Goal: Task Accomplishment & Management: Manage account settings

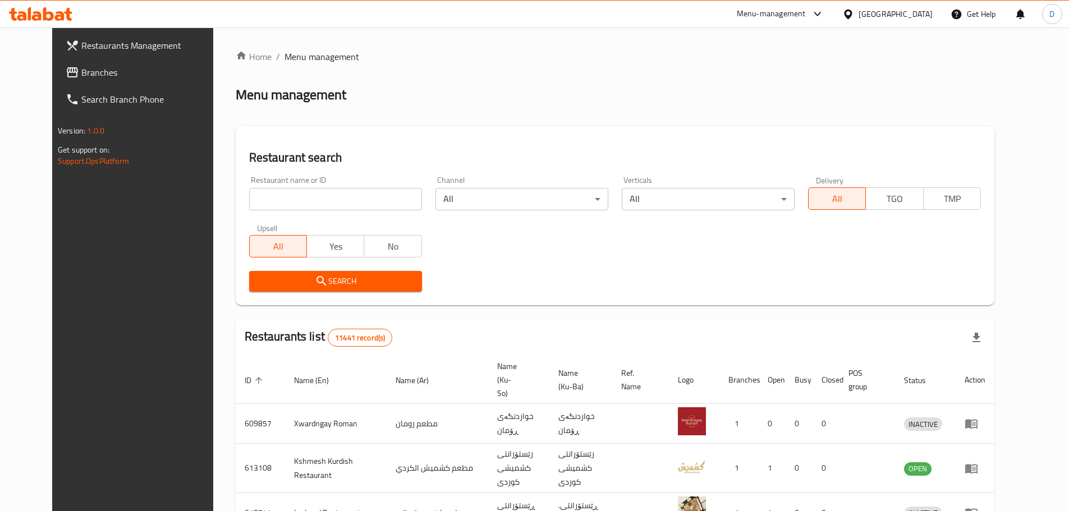
drag, startPoint x: 0, startPoint y: 0, endPoint x: 334, endPoint y: 193, distance: 385.5
click at [334, 193] on input "search" at bounding box center [335, 199] width 173 height 22
type input "ashaq"
click at [319, 282] on span "Search" at bounding box center [335, 281] width 155 height 14
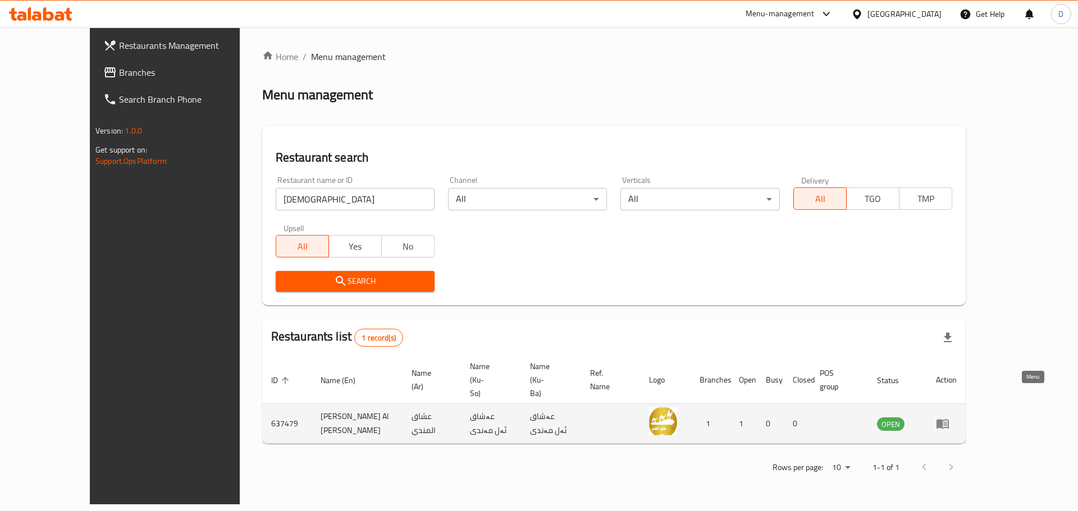
click at [947, 422] on icon "enhanced table" at bounding box center [945, 424] width 4 height 4
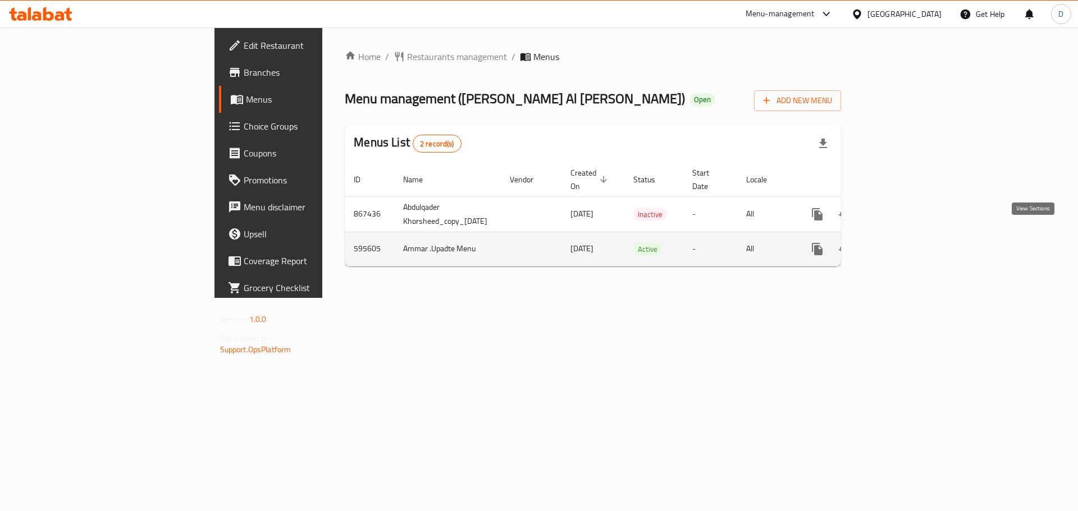
click at [912, 238] on link "enhanced table" at bounding box center [898, 249] width 27 height 27
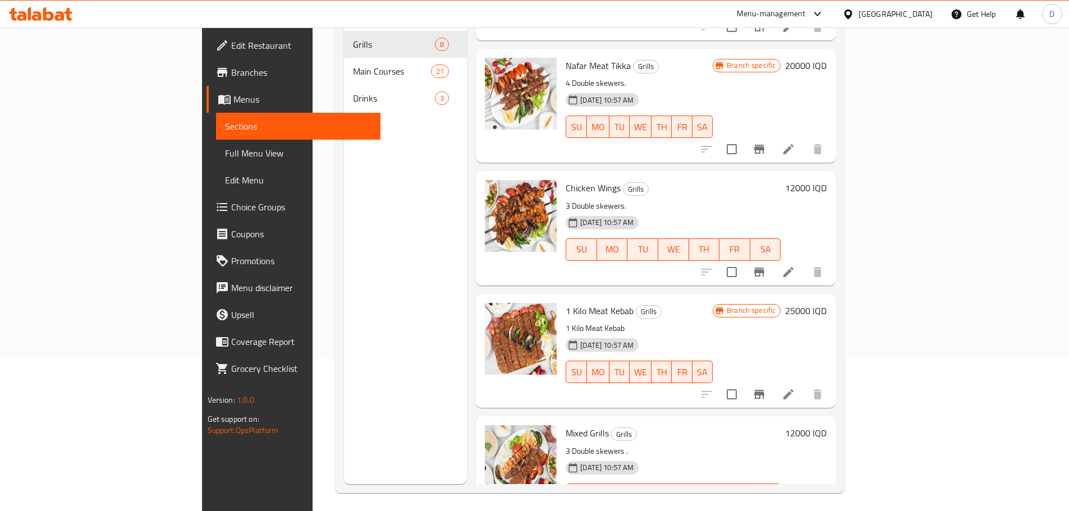
scroll to position [157, 0]
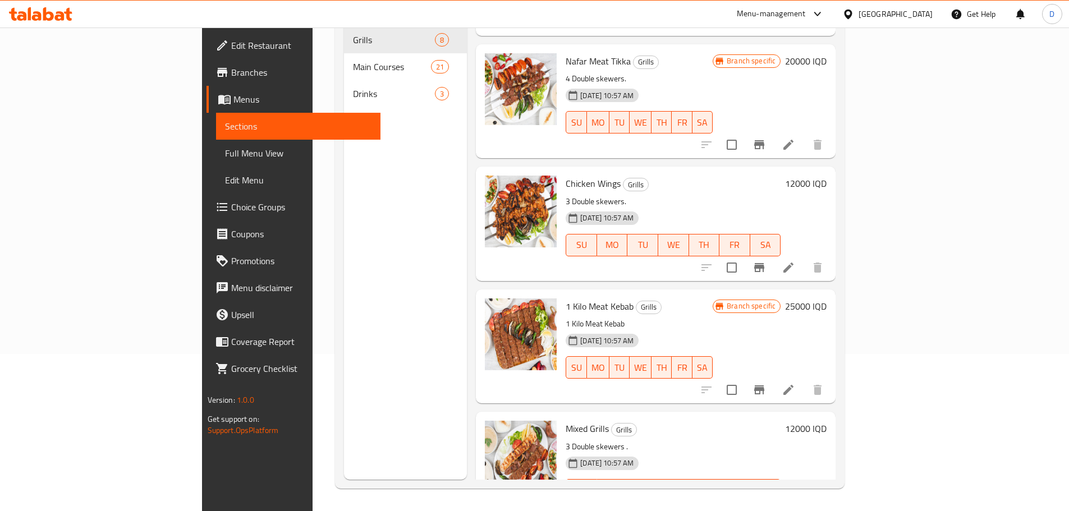
click at [827, 299] on h6 "25000 IQD" at bounding box center [806, 307] width 42 height 16
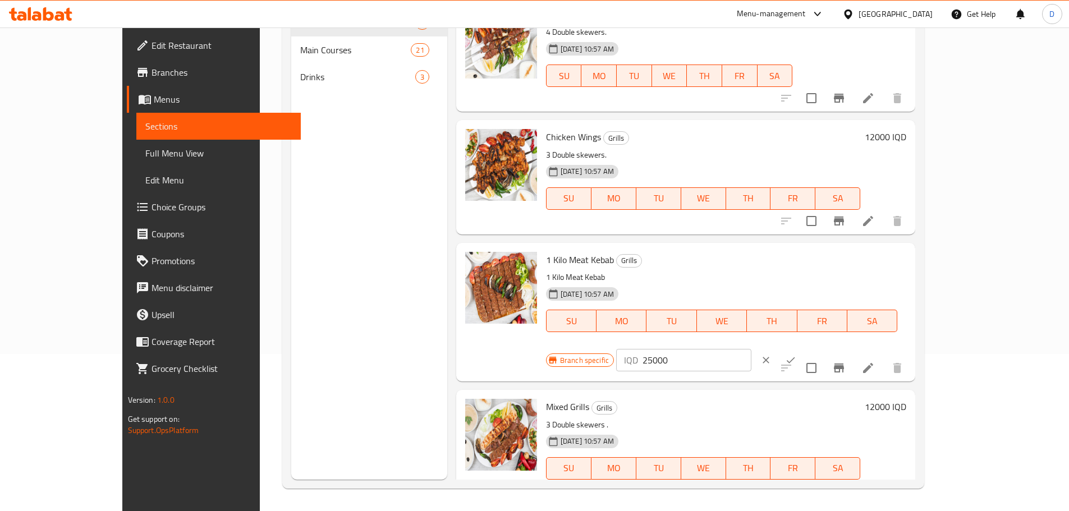
click at [752, 349] on input "25000" at bounding box center [697, 360] width 109 height 22
click at [752, 349] on input "30000" at bounding box center [697, 360] width 109 height 22
type input "30000"
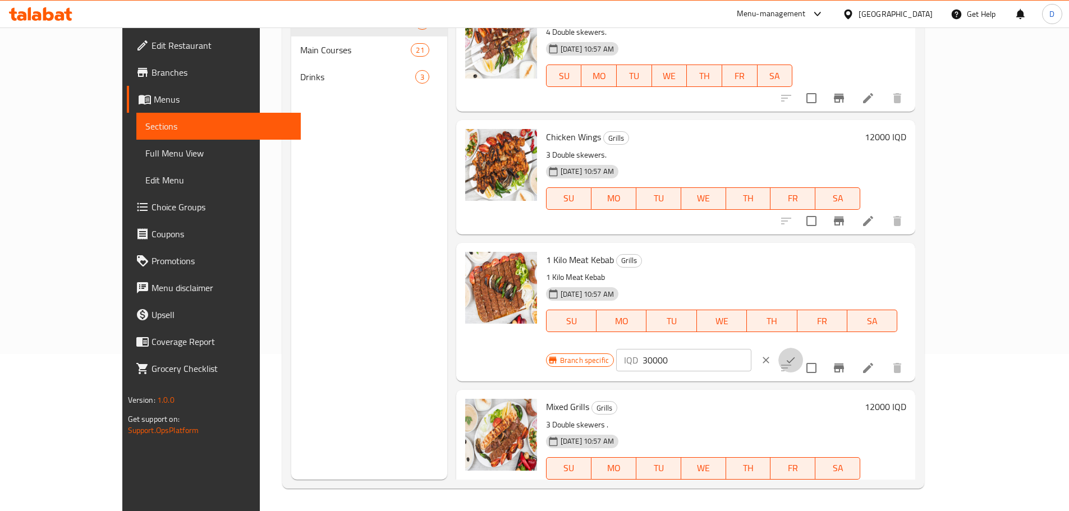
click at [797, 355] on icon "ok" at bounding box center [790, 360] width 11 height 11
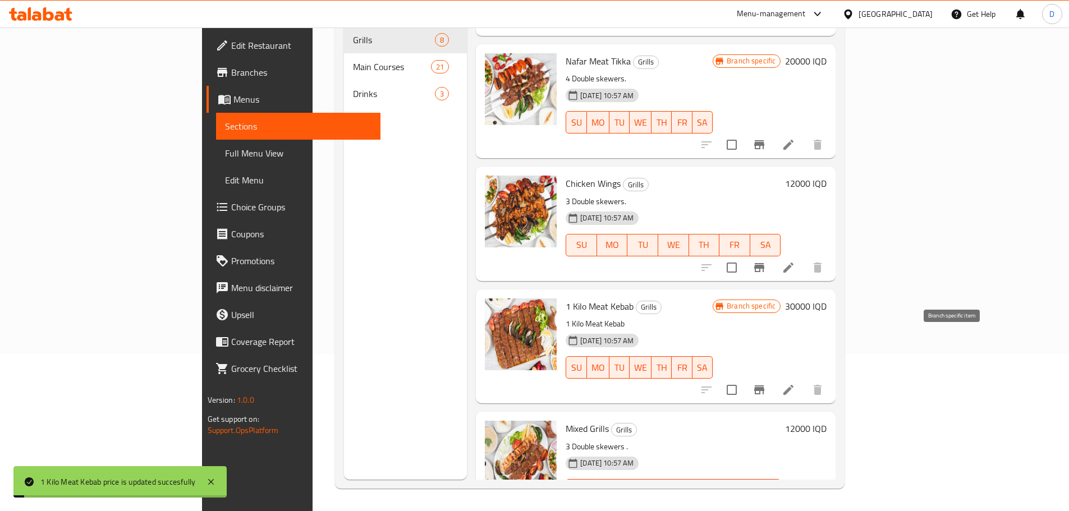
click at [765, 386] on icon "Branch-specific-item" at bounding box center [759, 390] width 10 height 9
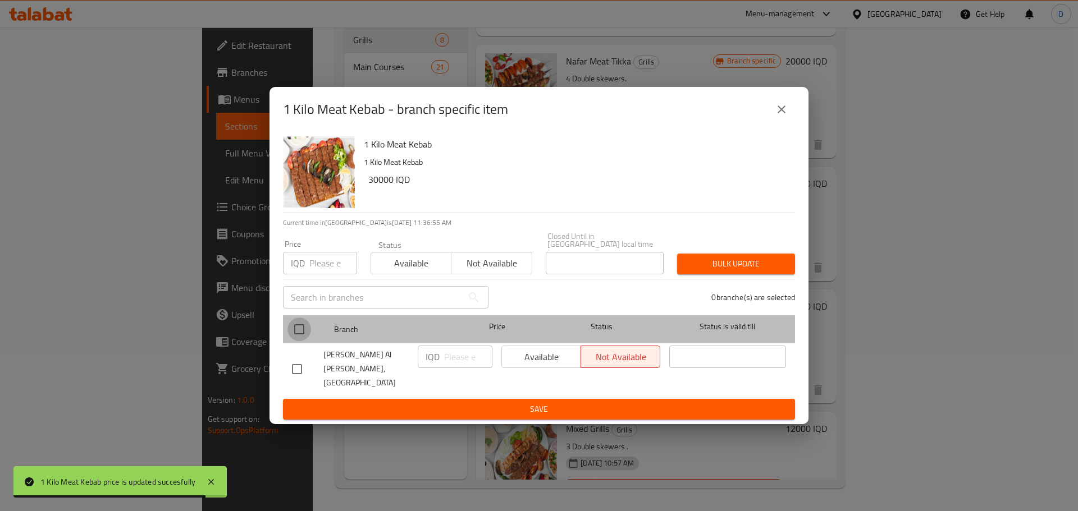
click at [299, 334] on input "checkbox" at bounding box center [299, 330] width 24 height 24
checkbox input "true"
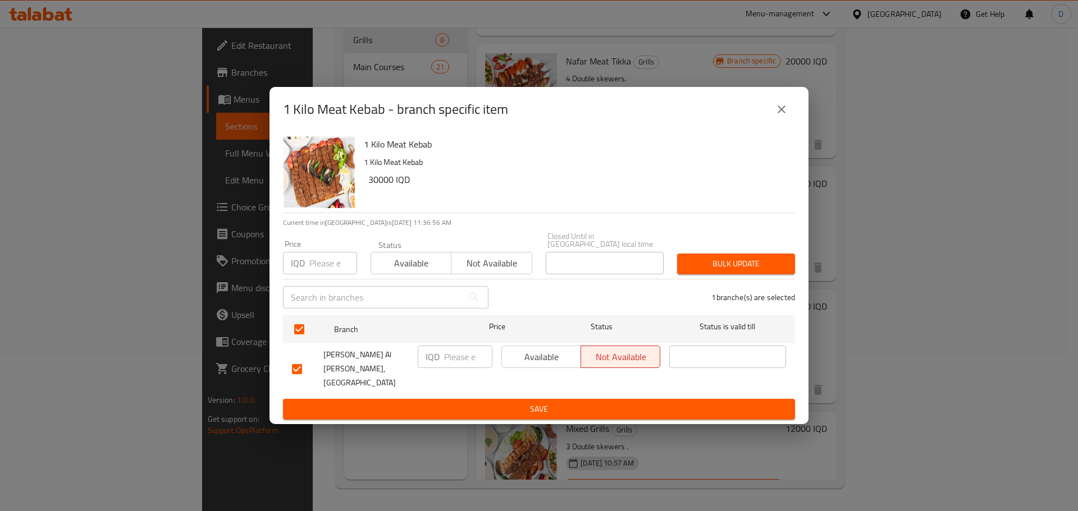
click at [442, 367] on div "IQD ​" at bounding box center [455, 357] width 75 height 22
paste input "30000"
type input "30000"
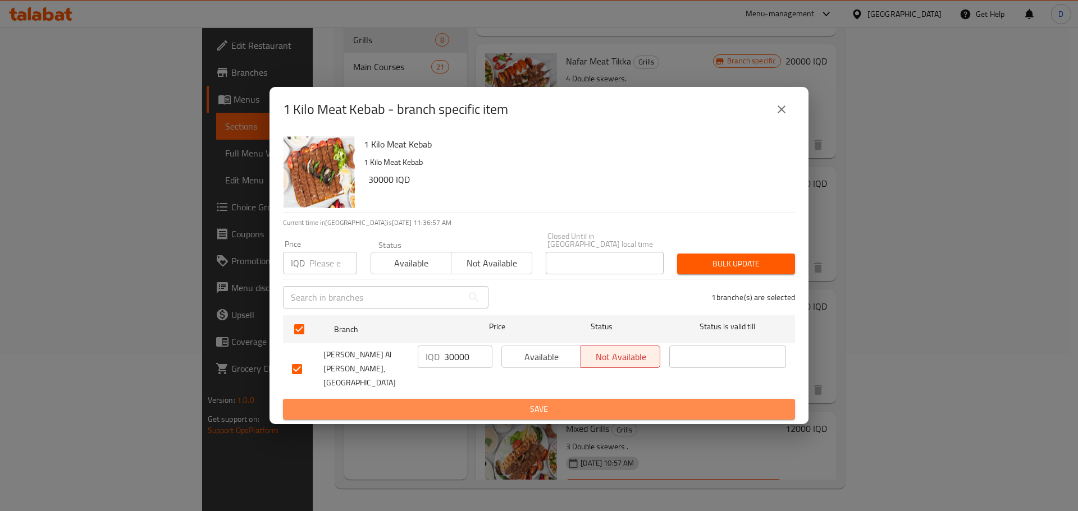
click at [470, 399] on button "Save" at bounding box center [539, 409] width 512 height 21
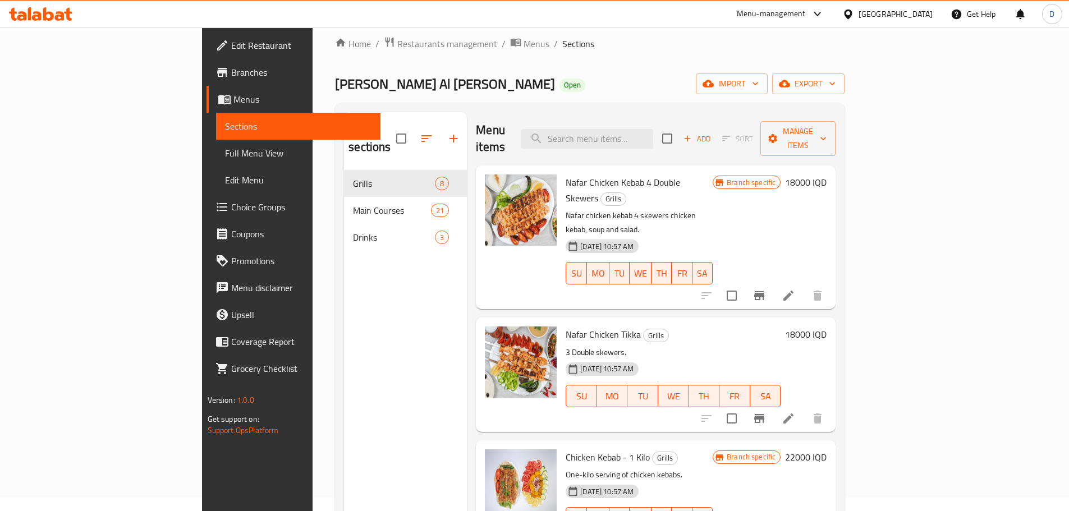
scroll to position [0, 0]
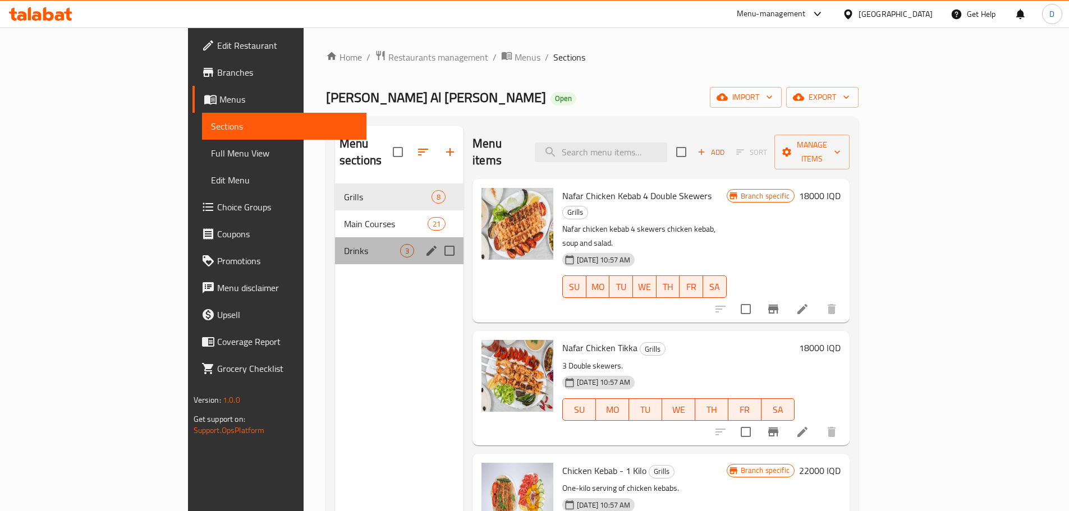
click at [335, 246] on div "Drinks 3" at bounding box center [399, 250] width 129 height 27
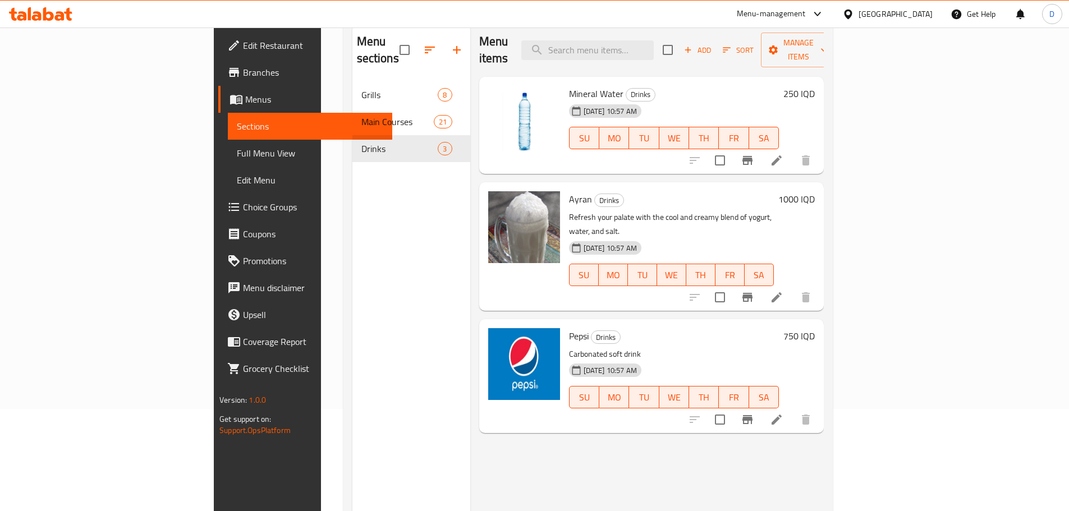
scroll to position [101, 0]
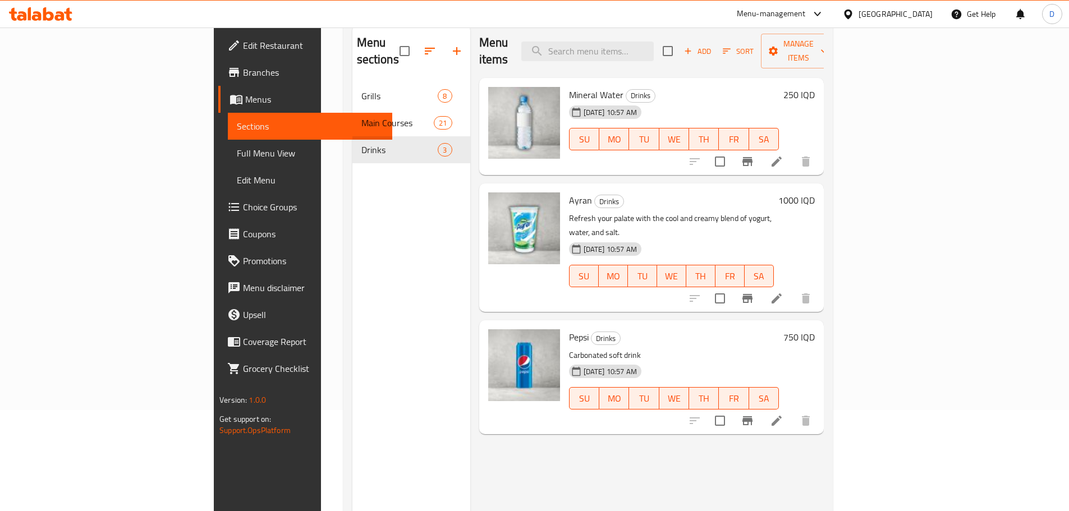
click at [61, 18] on icon at bounding box center [60, 16] width 10 height 10
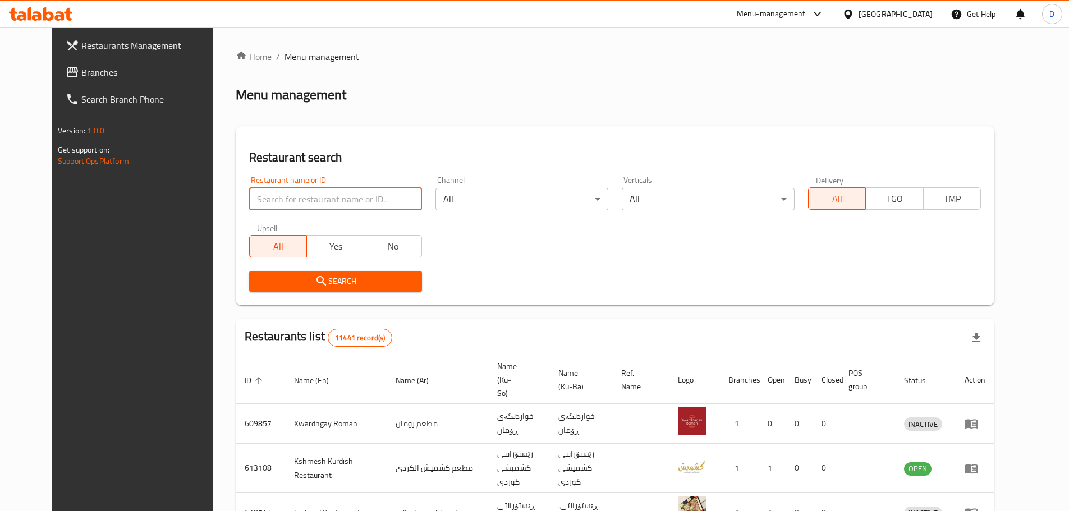
click at [366, 196] on input "search" at bounding box center [335, 199] width 173 height 22
paste input "Cheshtkhana w Kebabi Razyana"
click at [378, 281] on span "Search" at bounding box center [335, 281] width 155 height 14
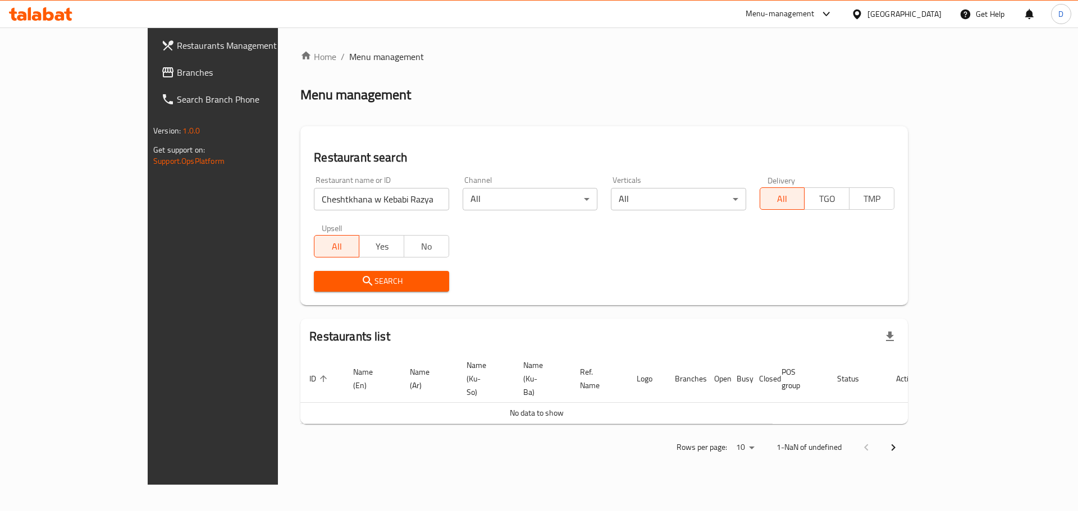
click at [359, 199] on input "Cheshtkhana w Kebabi Razyana" at bounding box center [381, 199] width 135 height 22
click at [371, 279] on span "Search" at bounding box center [381, 281] width 117 height 14
click at [342, 200] on input "Cheshtkhana w Kebabi Razyana" at bounding box center [381, 199] width 135 height 22
click at [342, 199] on input "Cheshtkhana w Kebabi Razyana" at bounding box center [381, 199] width 135 height 22
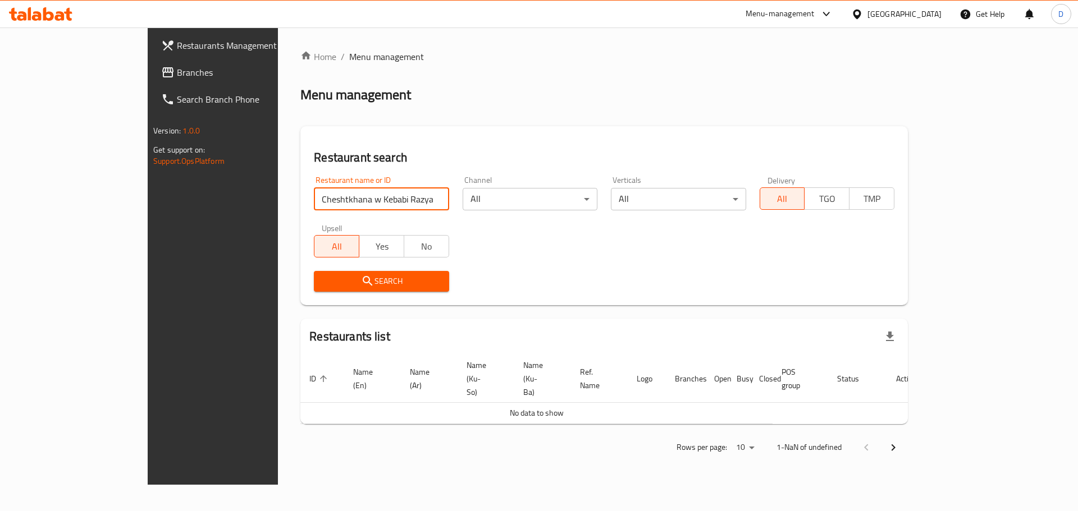
paste input "682261"
type input "682261"
click at [341, 280] on span "Search" at bounding box center [381, 281] width 117 height 14
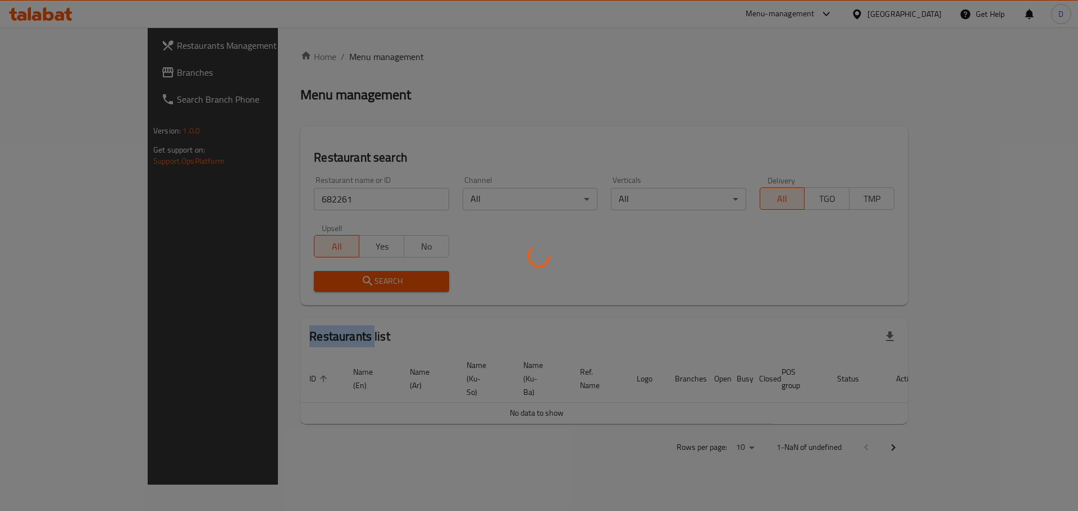
click at [341, 280] on div at bounding box center [539, 255] width 1078 height 511
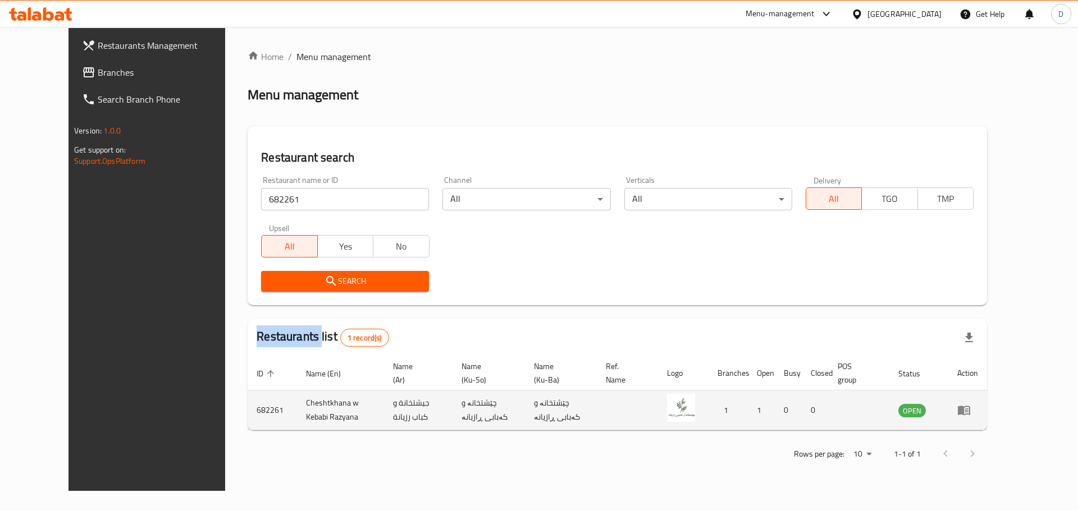
click at [968, 411] on icon "enhanced table" at bounding box center [966, 411] width 4 height 4
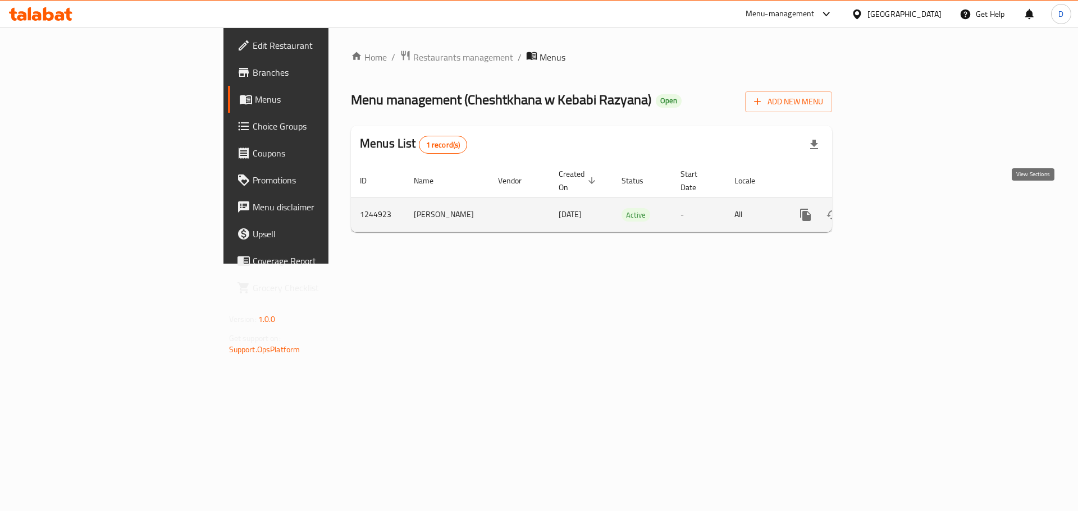
click at [893, 208] on icon "enhanced table" at bounding box center [886, 214] width 13 height 13
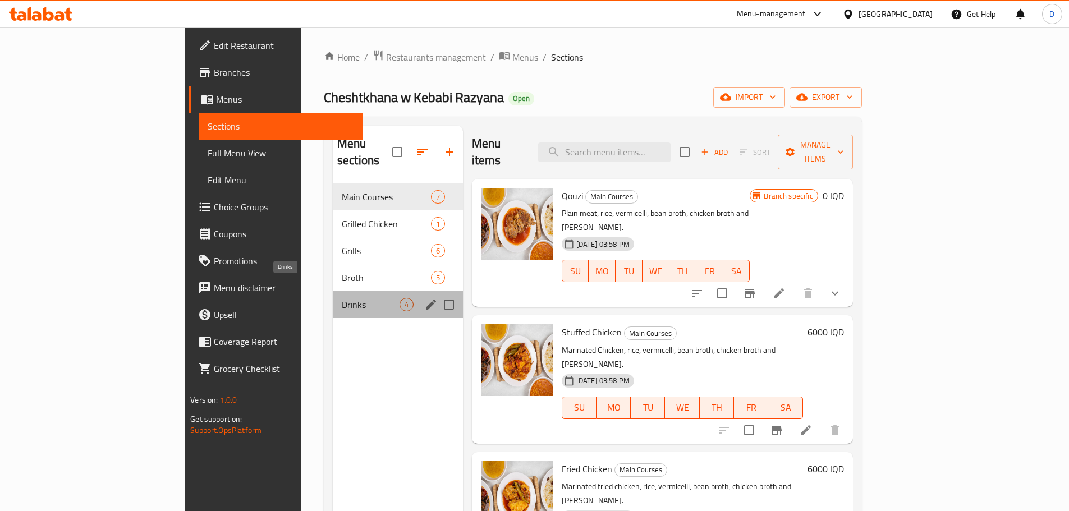
click at [342, 298] on span "Drinks" at bounding box center [371, 304] width 58 height 13
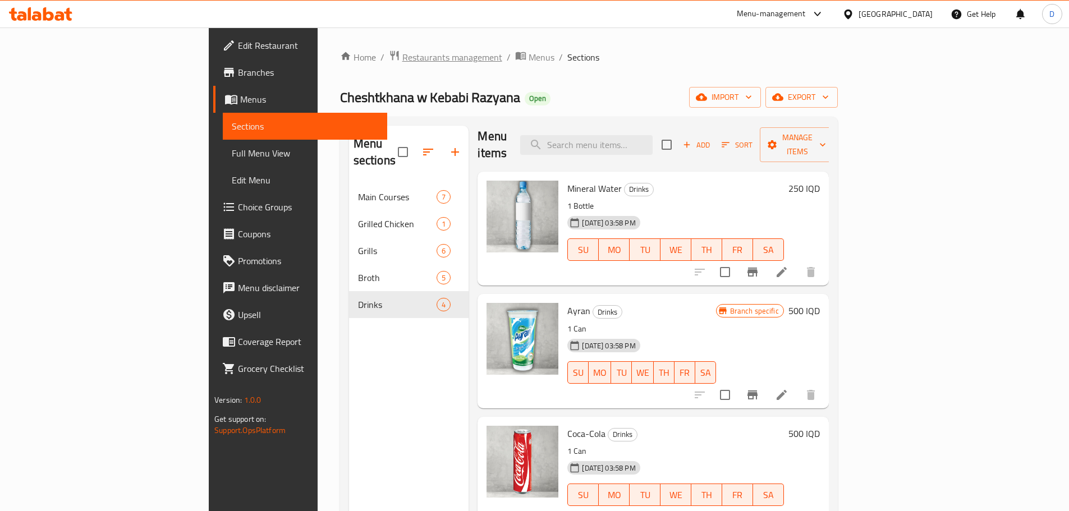
click at [402, 56] on span "Restaurants management" at bounding box center [452, 57] width 100 height 13
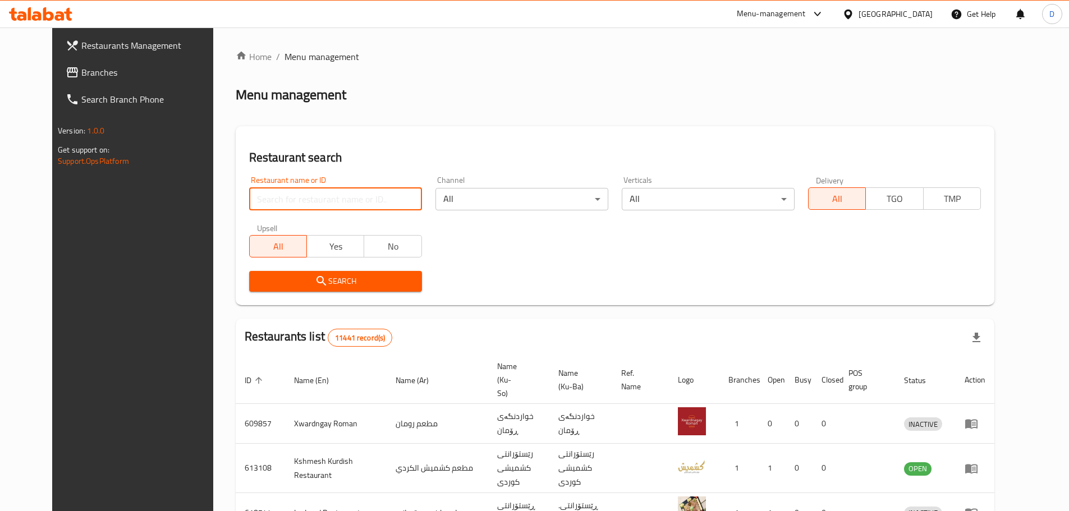
click at [308, 197] on input "search" at bounding box center [335, 199] width 173 height 22
paste input "682196"
type input "682196"
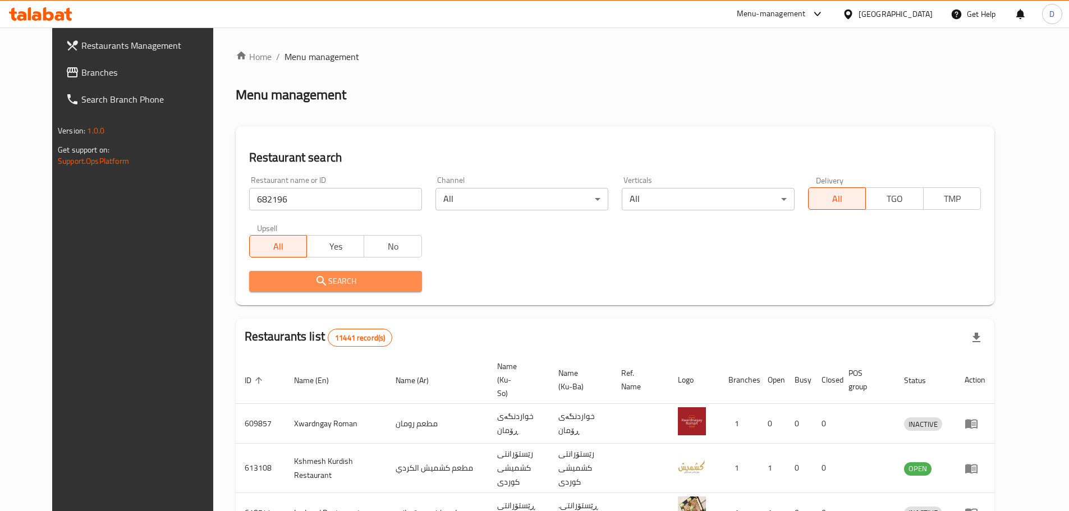
click at [331, 285] on span "Search" at bounding box center [335, 281] width 155 height 14
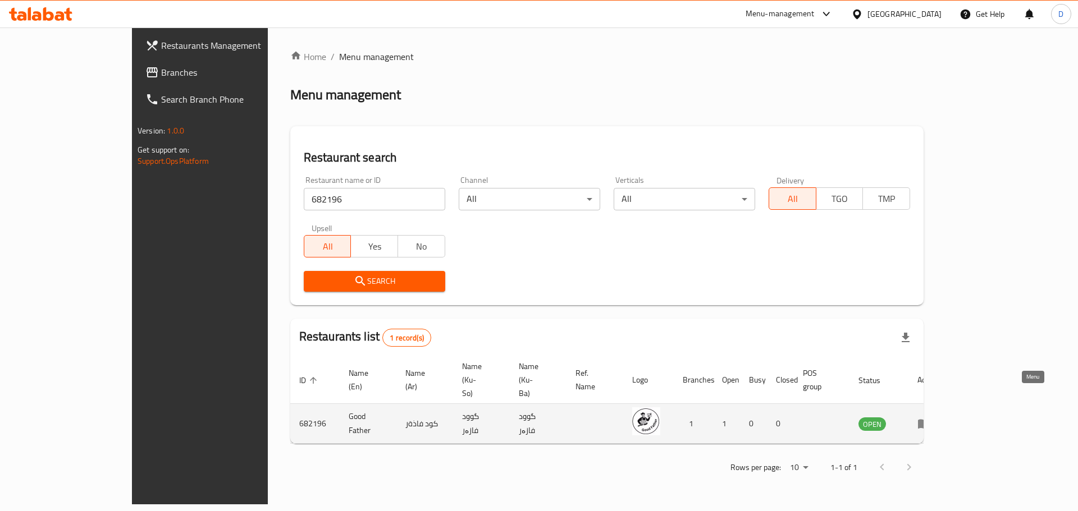
click at [931, 417] on icon "enhanced table" at bounding box center [923, 423] width 13 height 13
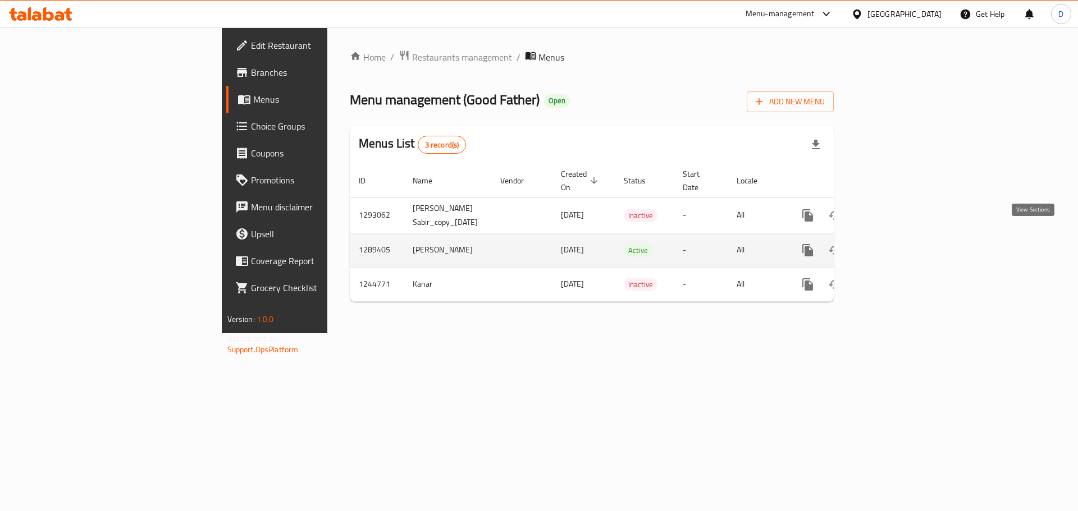
click at [895, 244] on icon "enhanced table" at bounding box center [888, 250] width 13 height 13
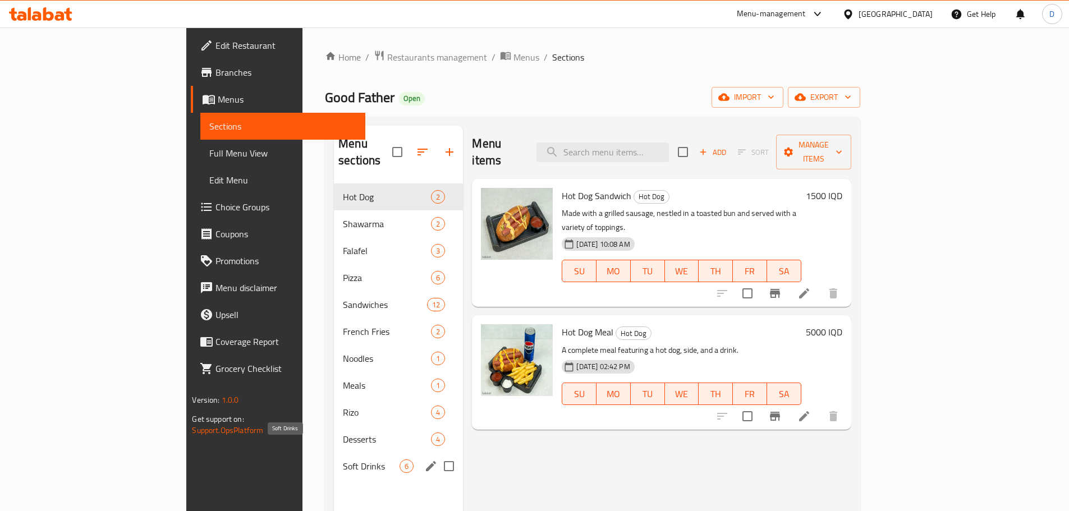
click at [343, 460] on span "Soft Drinks" at bounding box center [371, 466] width 57 height 13
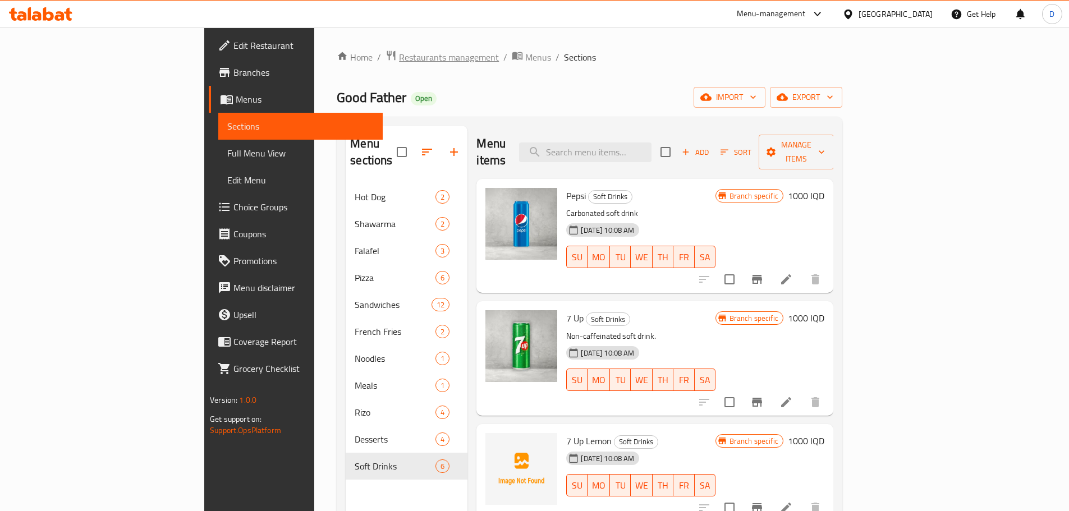
click at [399, 56] on span "Restaurants management" at bounding box center [449, 57] width 100 height 13
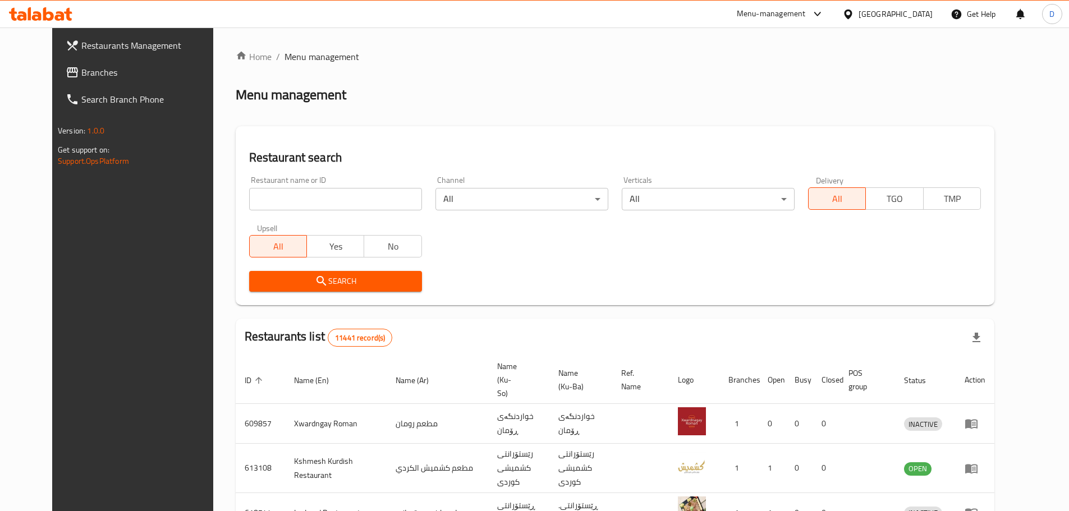
click at [338, 194] on input "search" at bounding box center [335, 199] width 173 height 22
paste input "639196"
type input "639196"
click at [350, 278] on span "Search" at bounding box center [335, 281] width 155 height 14
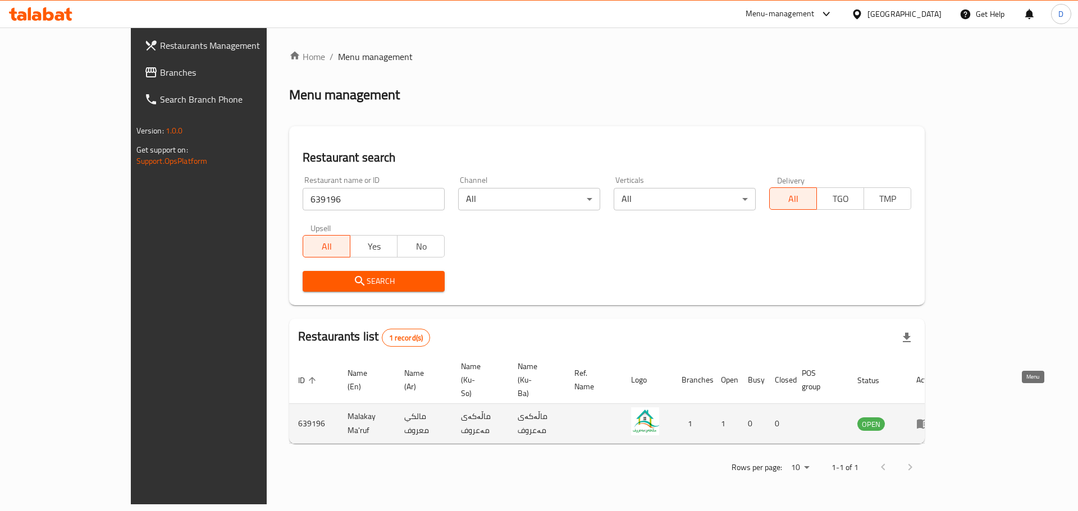
click at [930, 417] on icon "enhanced table" at bounding box center [922, 423] width 13 height 13
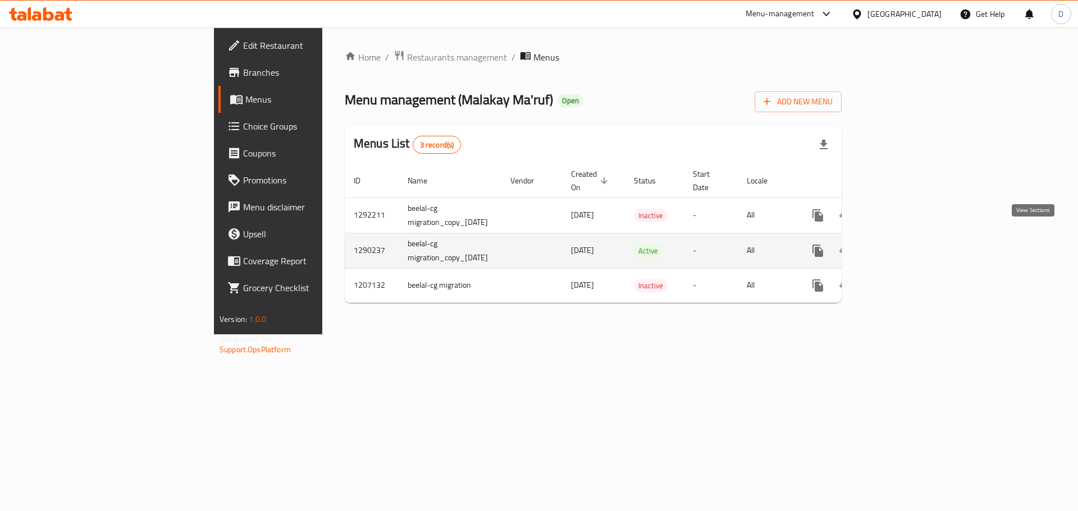
click at [905, 244] on icon "enhanced table" at bounding box center [898, 250] width 13 height 13
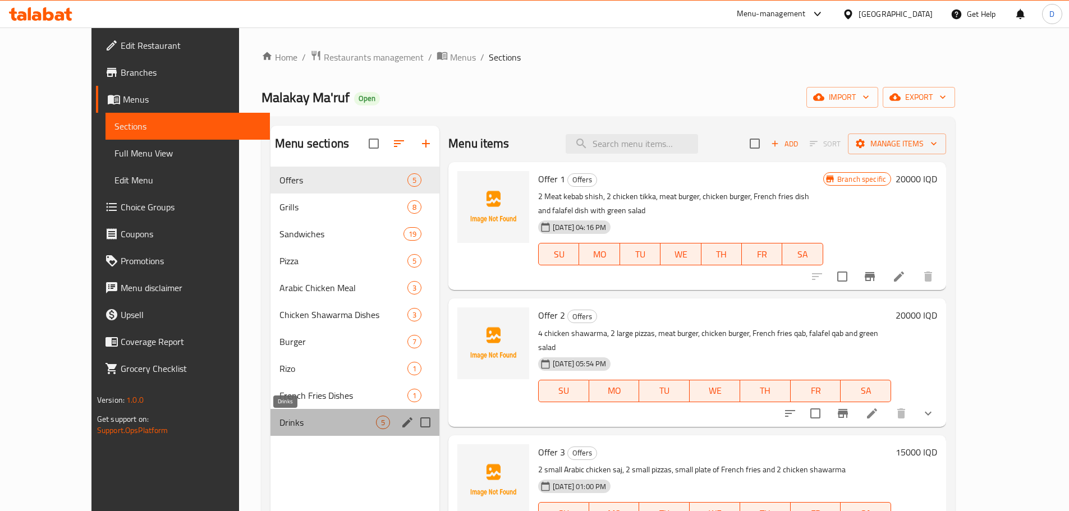
click at [280, 419] on span "Drinks" at bounding box center [328, 422] width 97 height 13
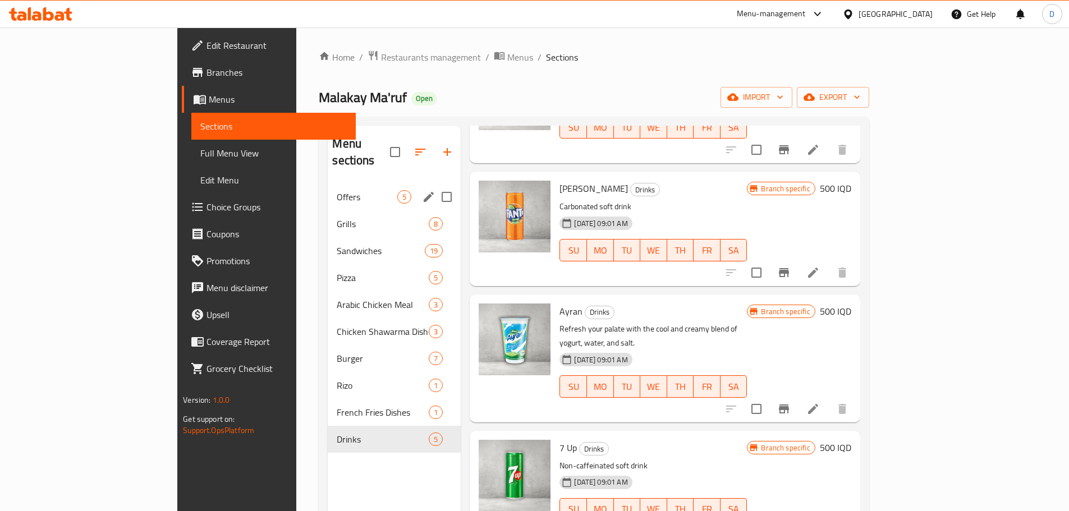
click at [328, 188] on div "Offers 5" at bounding box center [394, 197] width 133 height 27
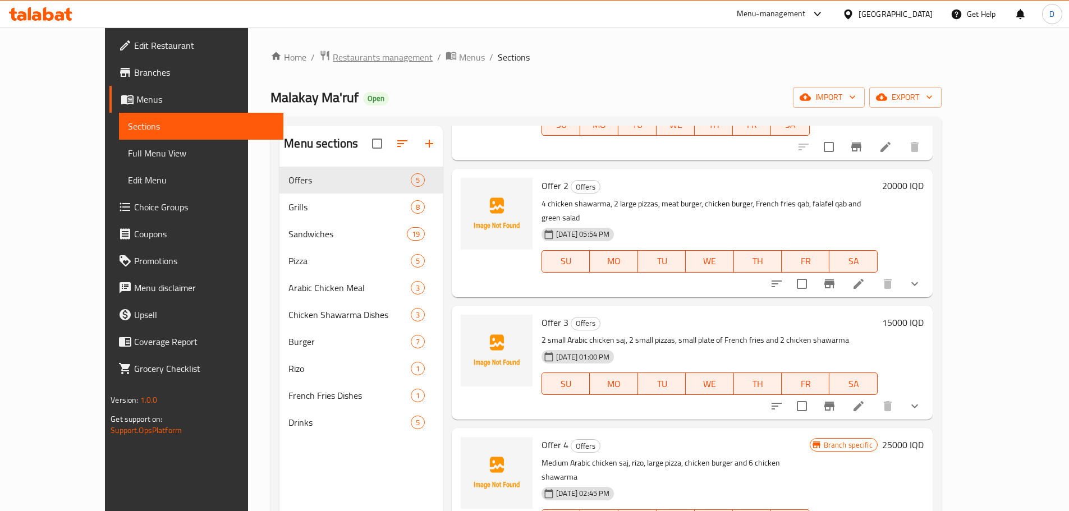
click at [345, 51] on span "Restaurants management" at bounding box center [383, 57] width 100 height 13
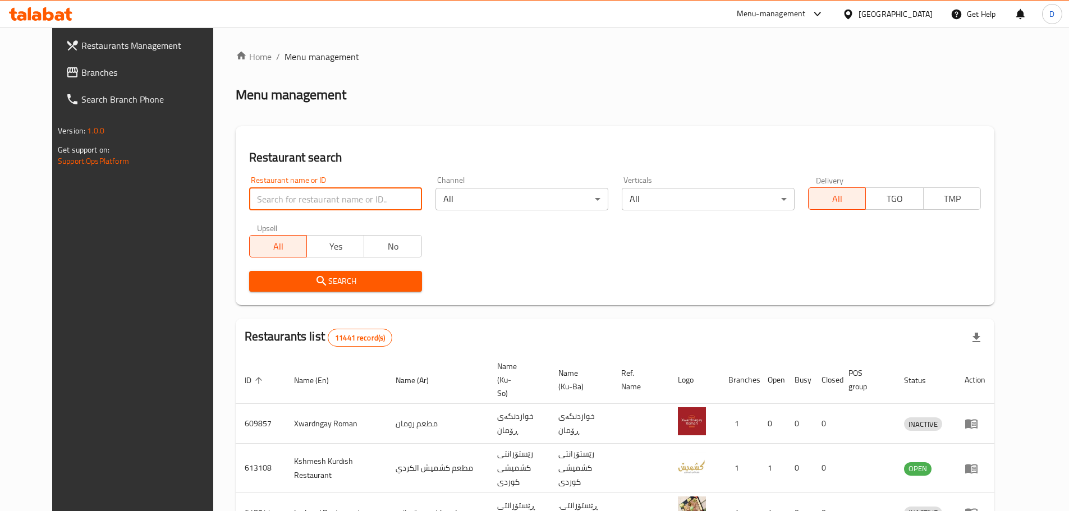
click at [323, 196] on input "search" at bounding box center [335, 199] width 173 height 22
paste input "665260"
type input "665260"
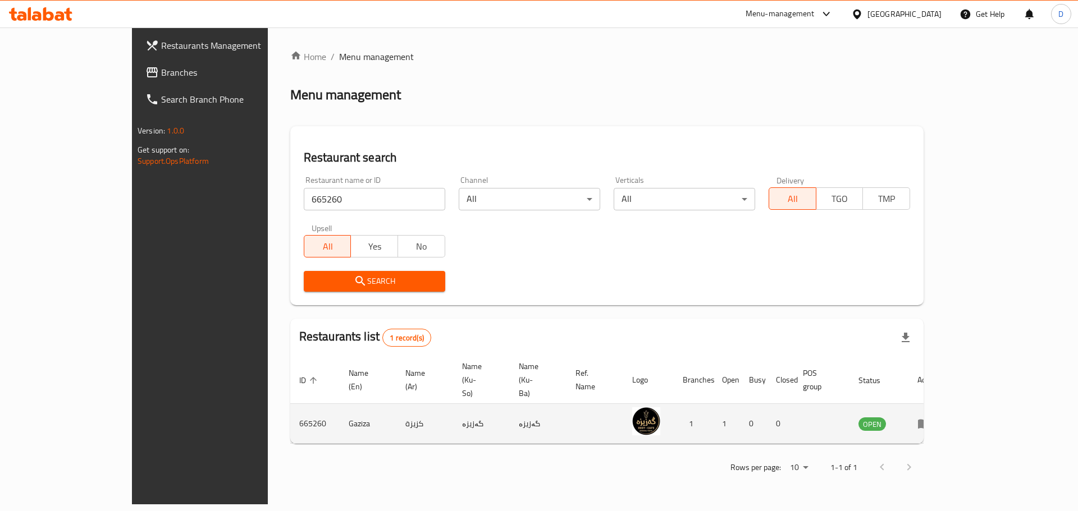
click at [928, 422] on icon "enhanced table" at bounding box center [926, 424] width 4 height 4
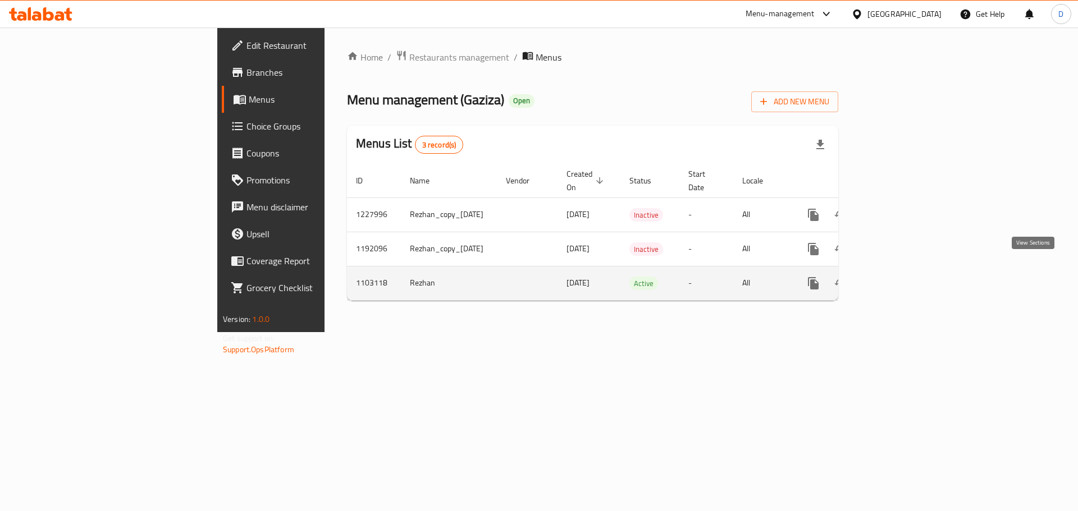
click at [901, 277] on icon "enhanced table" at bounding box center [893, 283] width 13 height 13
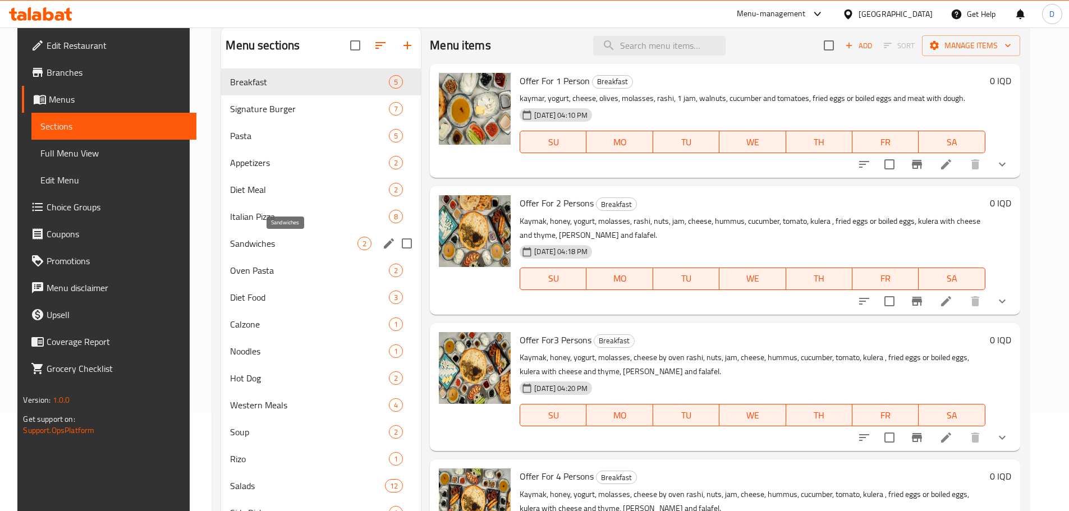
scroll to position [203, 0]
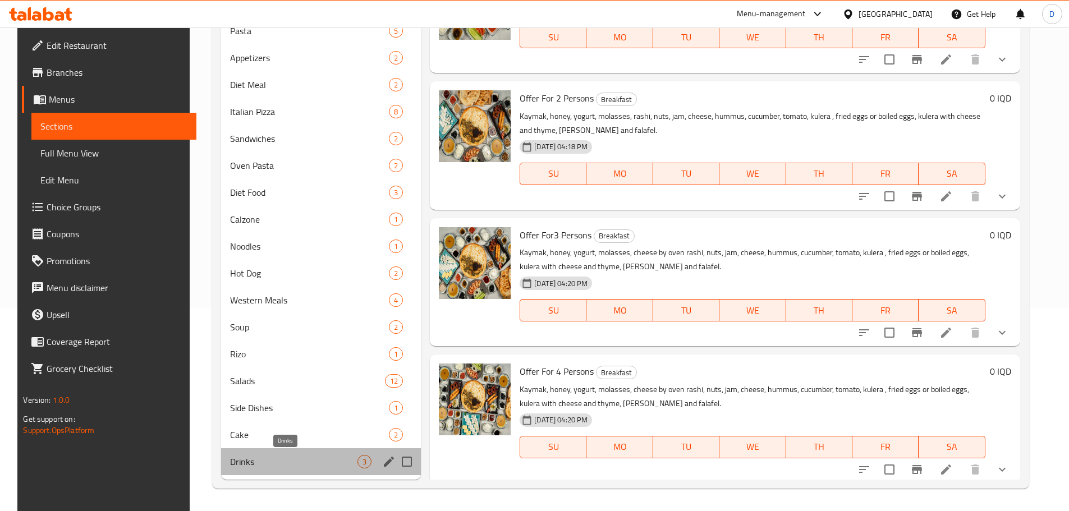
click at [266, 458] on span "Drinks" at bounding box center [293, 461] width 127 height 13
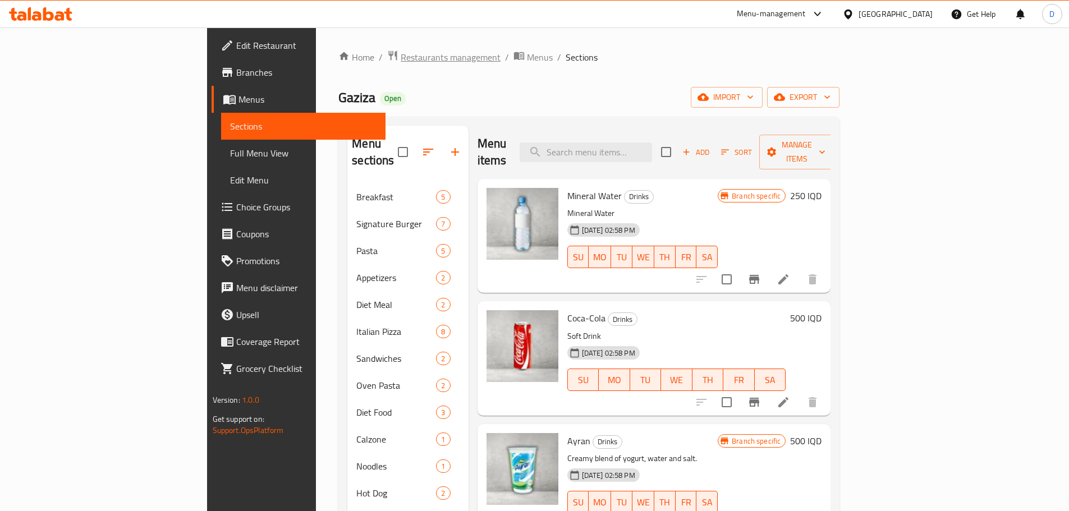
click at [401, 64] on span "Restaurants management" at bounding box center [451, 57] width 100 height 13
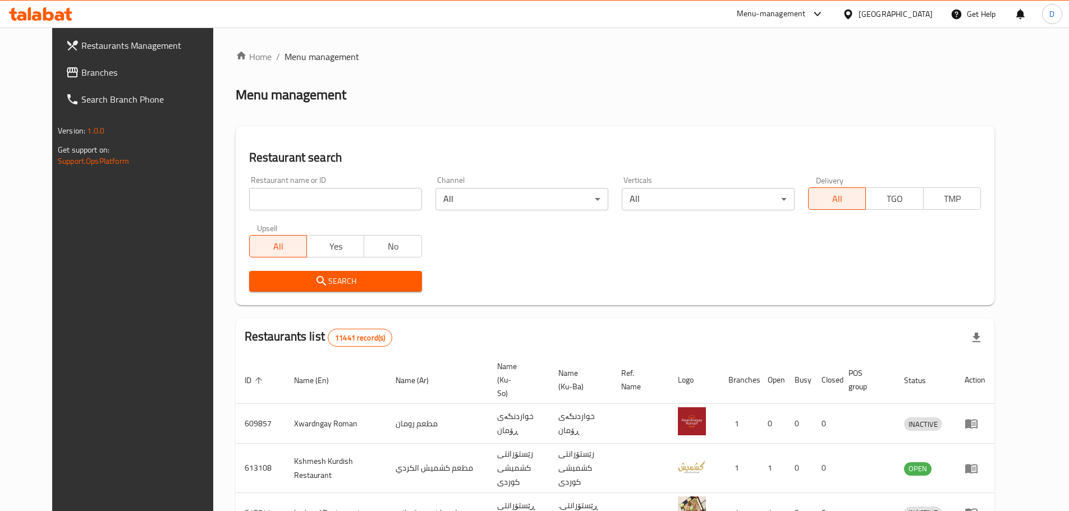
click at [324, 197] on input "search" at bounding box center [335, 199] width 173 height 22
paste input "662251"
type input "662251"
click at [340, 281] on span "Search" at bounding box center [335, 281] width 155 height 14
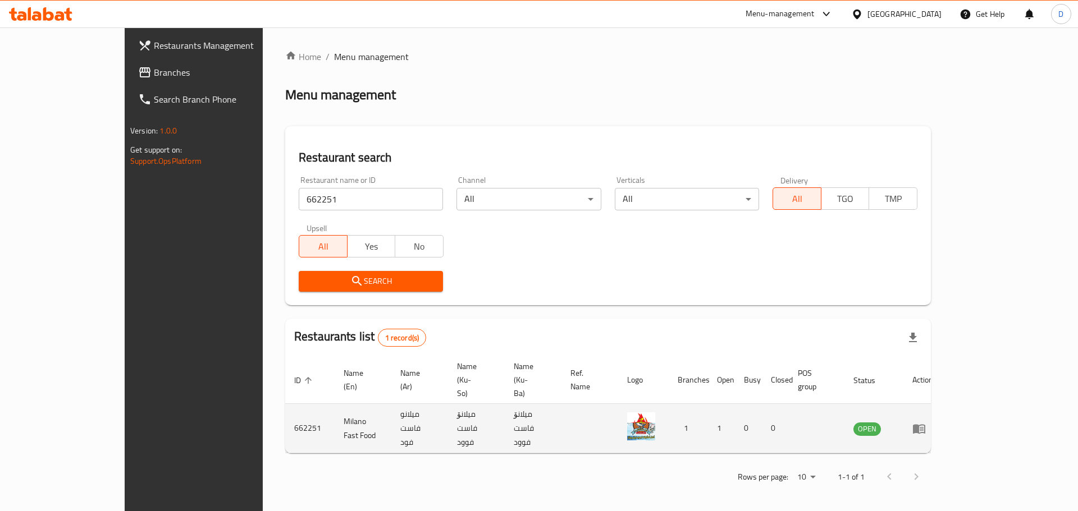
click at [925, 424] on icon "enhanced table" at bounding box center [919, 429] width 12 height 10
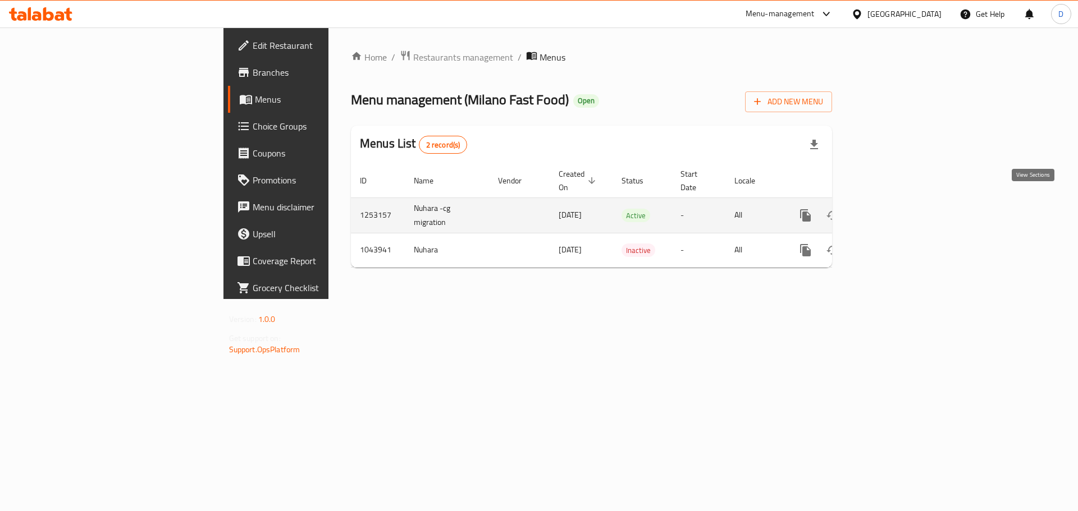
click at [893, 209] on icon "enhanced table" at bounding box center [886, 215] width 13 height 13
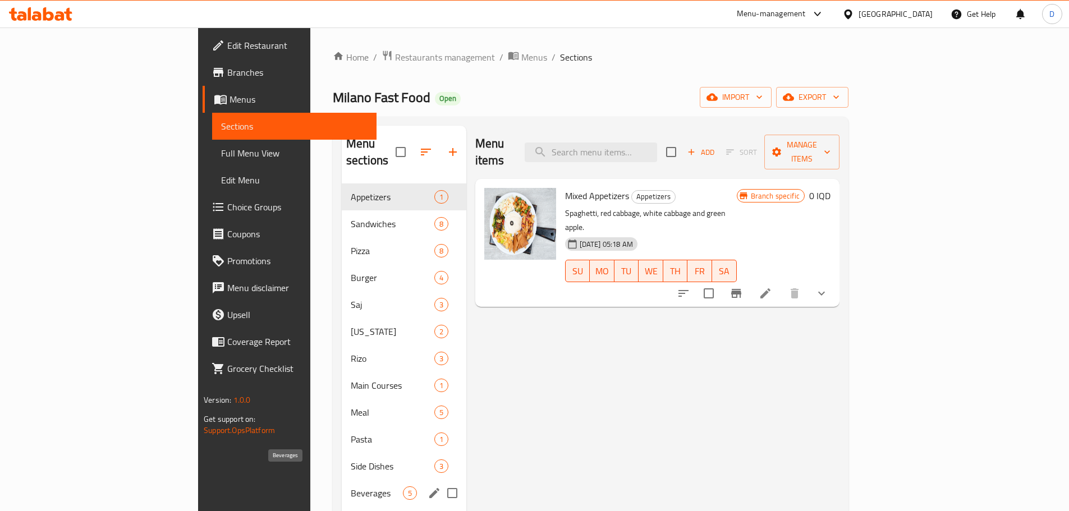
click at [351, 487] on span "Beverages" at bounding box center [377, 493] width 52 height 13
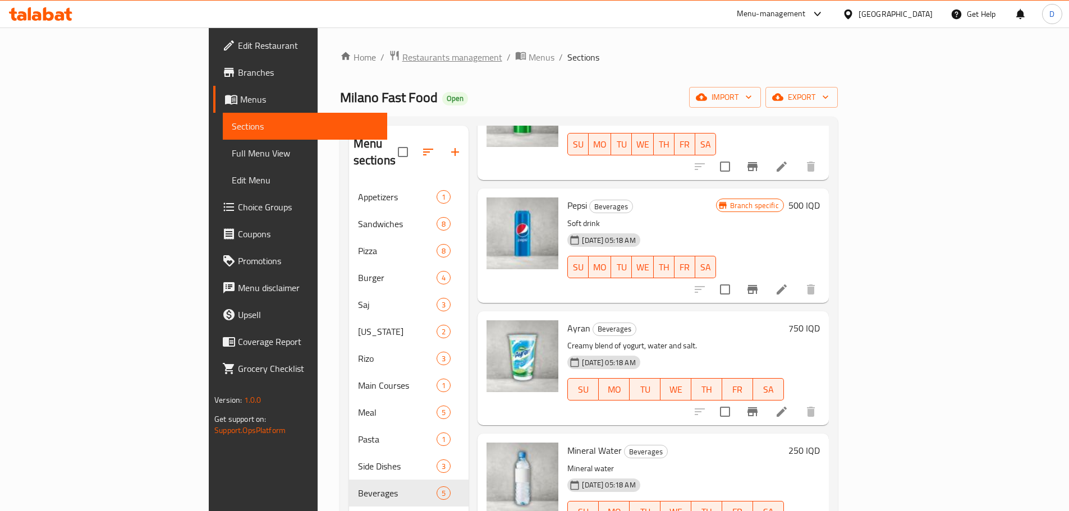
click at [402, 51] on span "Restaurants management" at bounding box center [452, 57] width 100 height 13
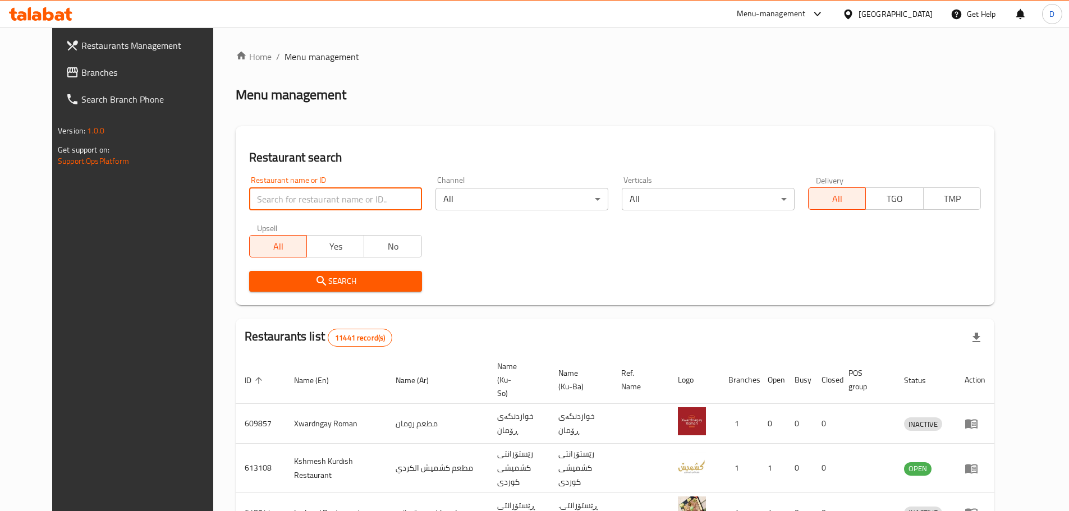
click at [301, 191] on input "search" at bounding box center [335, 199] width 173 height 22
paste input "655391"
type input "655391"
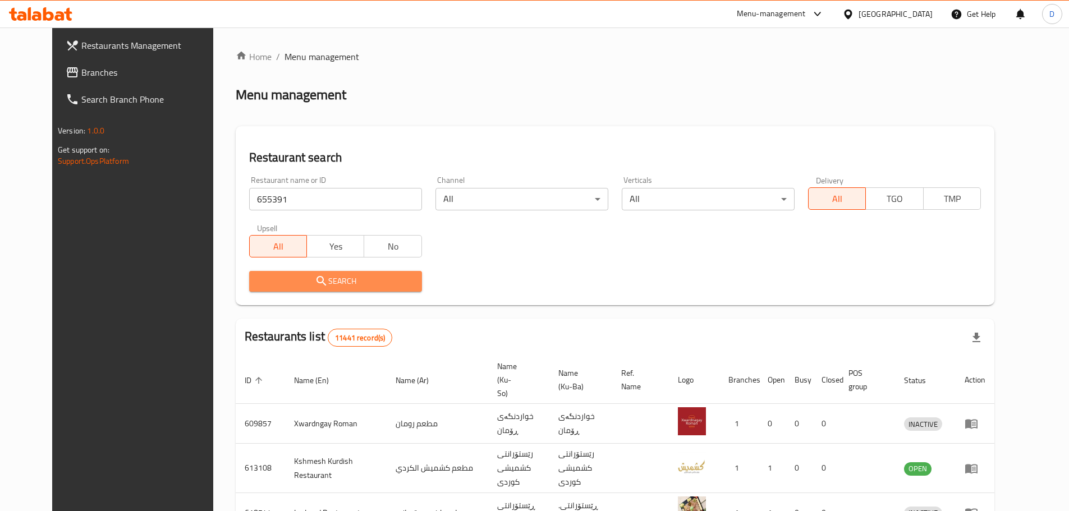
click at [347, 283] on span "Search" at bounding box center [335, 281] width 155 height 14
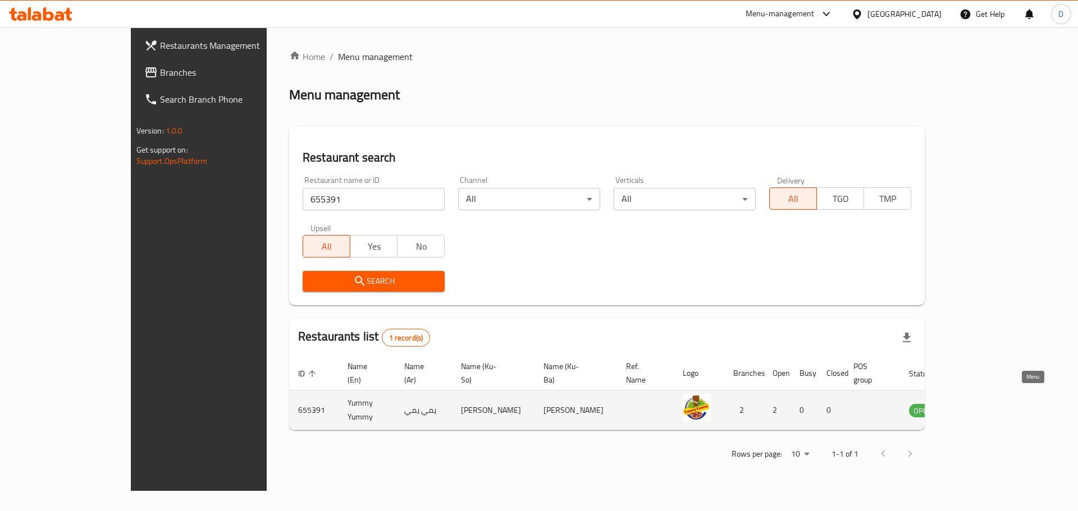
click at [981, 406] on icon "enhanced table" at bounding box center [974, 411] width 12 height 10
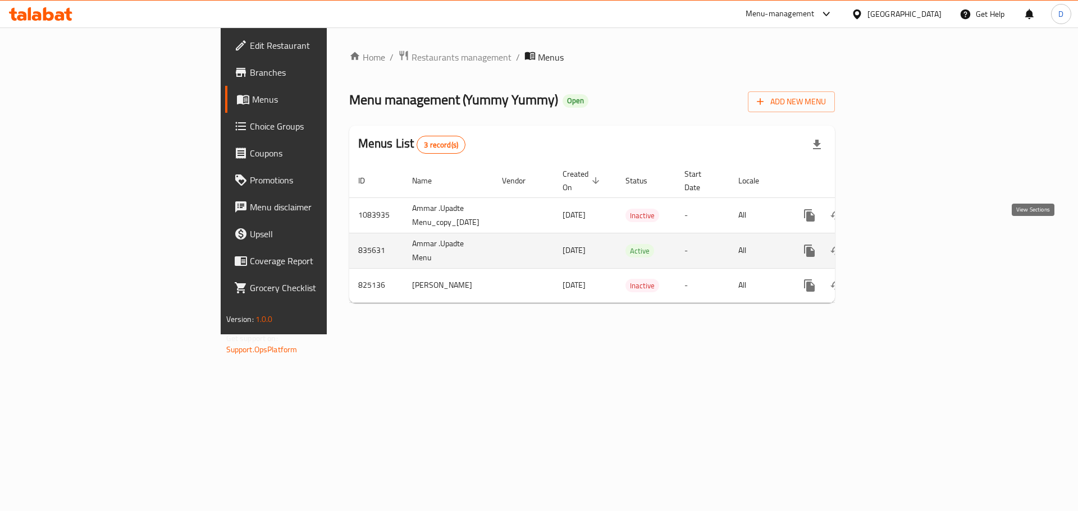
click at [895, 246] on icon "enhanced table" at bounding box center [890, 251] width 10 height 10
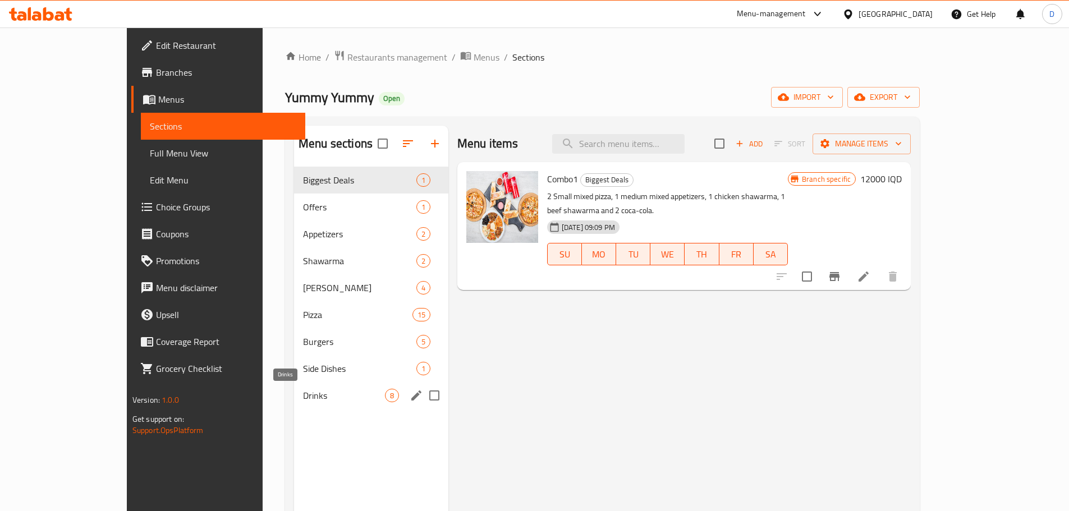
click at [303, 401] on span "Drinks" at bounding box center [344, 395] width 82 height 13
